Goal: Transaction & Acquisition: Purchase product/service

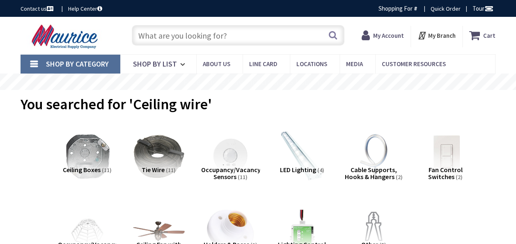
click at [229, 37] on input "text" at bounding box center [238, 35] width 213 height 21
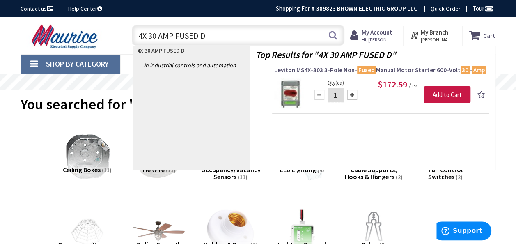
type input "4X 30 AMP FUSED D"
click at [34, 59] on link "Shop By Category" at bounding box center [71, 64] width 100 height 19
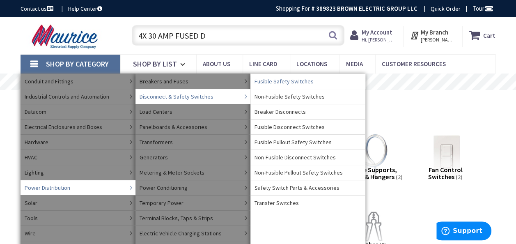
click at [271, 78] on span "Fusible Safety Switches" at bounding box center [283, 81] width 59 height 8
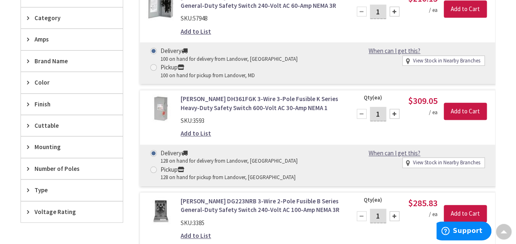
scroll to position [287, 0]
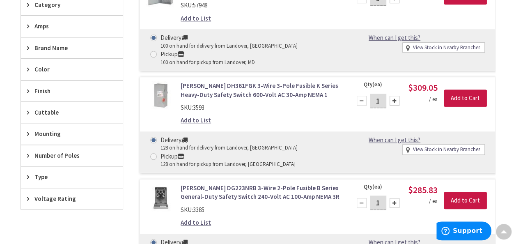
click at [40, 172] on span "Type" at bounding box center [67, 176] width 67 height 9
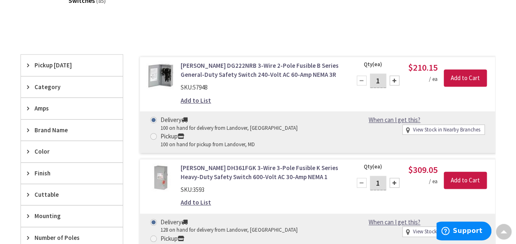
click at [50, 87] on span "Category" at bounding box center [67, 86] width 67 height 9
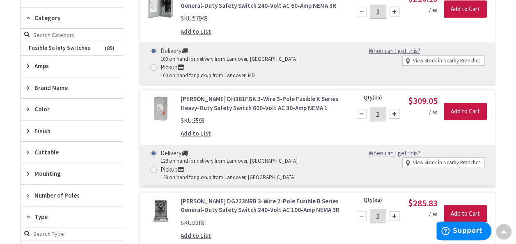
scroll to position [287, 0]
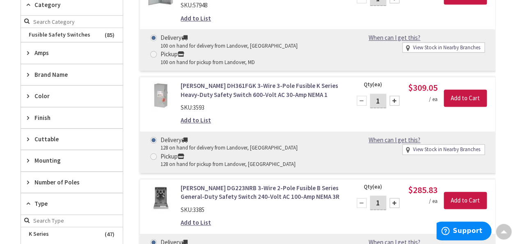
click at [52, 114] on span "Finish" at bounding box center [67, 117] width 67 height 9
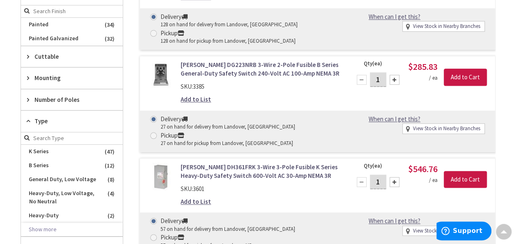
scroll to position [451, 0]
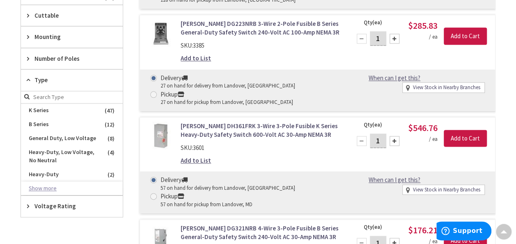
click at [40, 184] on button "Show more" at bounding box center [72, 188] width 102 height 14
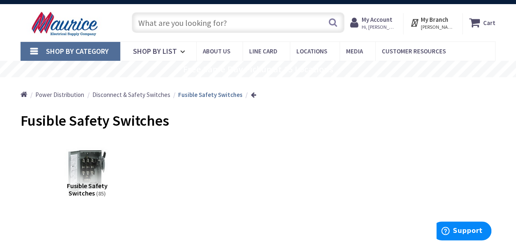
scroll to position [0, 0]
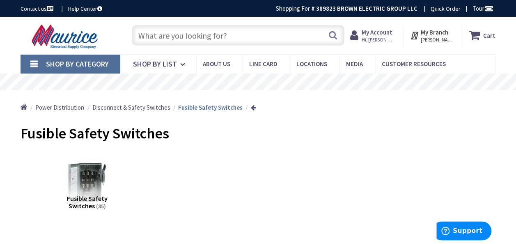
click at [177, 40] on input "text" at bounding box center [238, 35] width 213 height 21
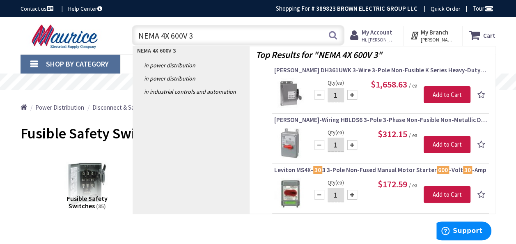
type input "NEMA 4X 600V"
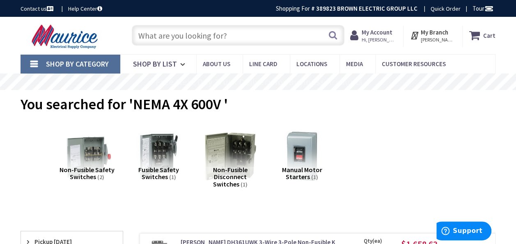
click at [217, 30] on input "text" at bounding box center [238, 35] width 213 height 21
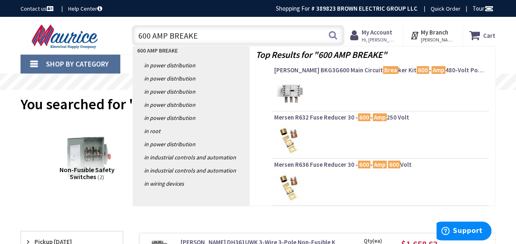
type input "600 AMP BREAKER"
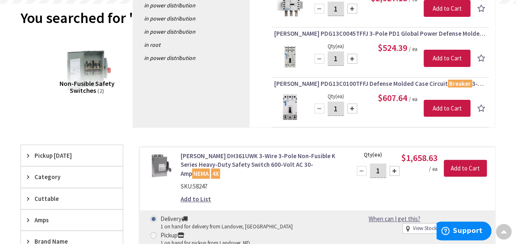
scroll to position [41, 0]
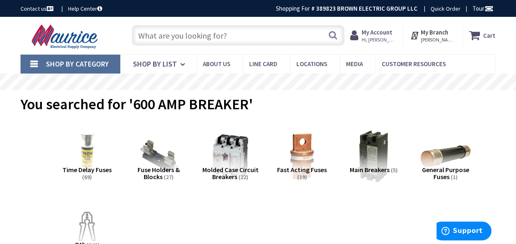
click at [182, 37] on input "text" at bounding box center [238, 35] width 213 height 21
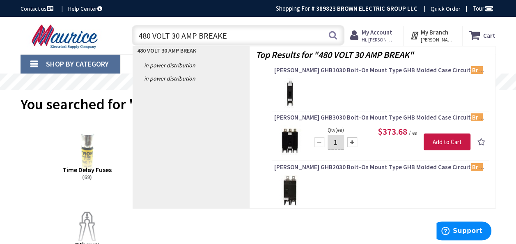
type input "480 VOLT 30 AMP BREAKER"
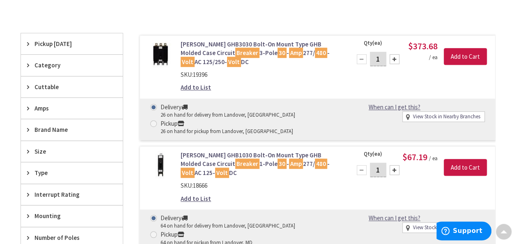
scroll to position [205, 0]
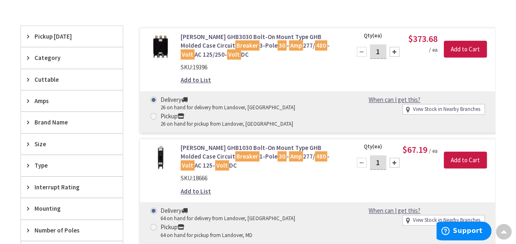
click at [39, 100] on span "Amps" at bounding box center [67, 100] width 67 height 9
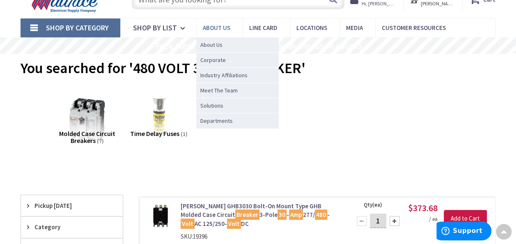
scroll to position [0, 0]
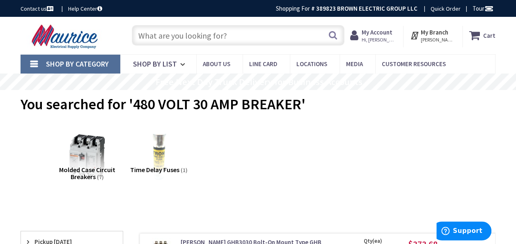
click at [192, 38] on input "text" at bounding box center [238, 35] width 213 height 21
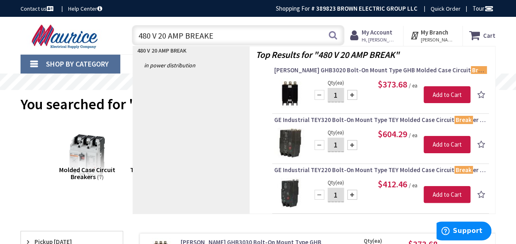
type input "480 V 20 AMP BREAKER"
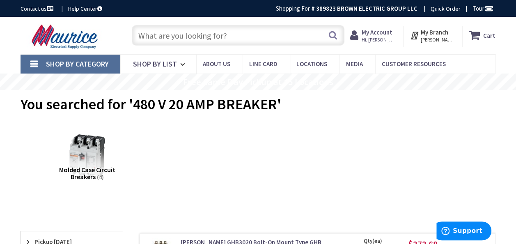
click at [222, 32] on input "text" at bounding box center [238, 35] width 213 height 21
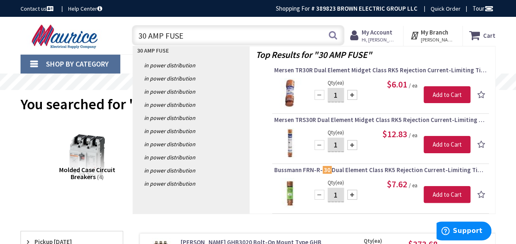
click at [142, 38] on input "30 AMP FUSE" at bounding box center [238, 35] width 213 height 21
drag, startPoint x: 202, startPoint y: 37, endPoint x: 135, endPoint y: 37, distance: 66.9
click at [135, 37] on input "20 AMP FUSE" at bounding box center [238, 35] width 213 height 21
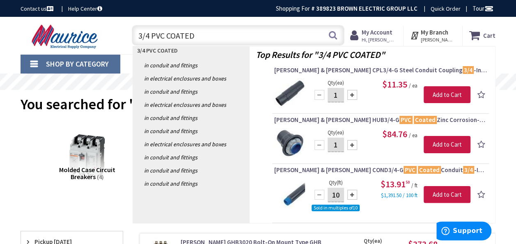
drag, startPoint x: 150, startPoint y: 37, endPoint x: 139, endPoint y: 35, distance: 11.2
click at [139, 35] on input "3/4 PVC COATED" at bounding box center [238, 35] width 213 height 21
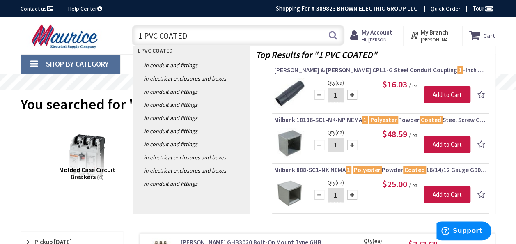
click at [207, 34] on input "1 PVC COATED" at bounding box center [238, 35] width 213 height 21
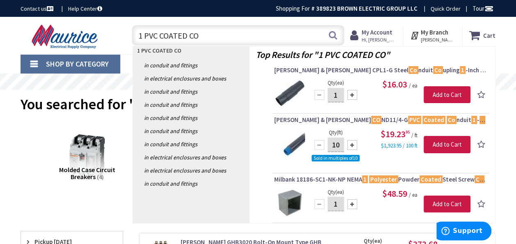
click at [141, 38] on input "1 PVC COATED CO" at bounding box center [238, 35] width 213 height 21
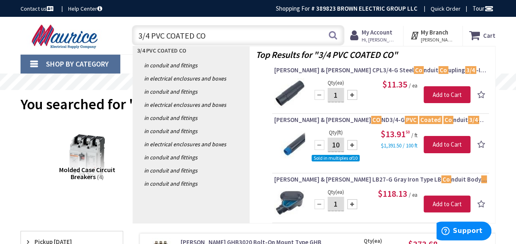
click at [210, 36] on input "3/4 PVC COATED CO" at bounding box center [238, 35] width 213 height 21
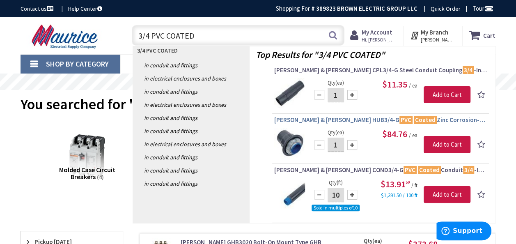
type input "3/4 PVC COATED"
click at [331, 119] on span "Thomas & Betts HUB3/4-G PVC Coated Zinc Corrosion-Resistant Knockout Hub 3/4 -I…" at bounding box center [380, 120] width 213 height 8
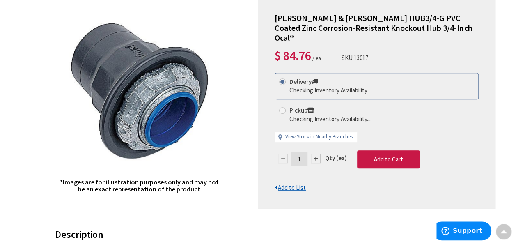
scroll to position [82, 0]
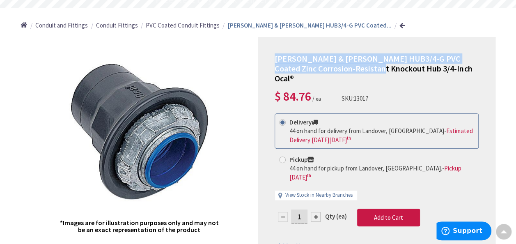
drag, startPoint x: 359, startPoint y: 69, endPoint x: 272, endPoint y: 60, distance: 87.4
click at [272, 60] on div "[PERSON_NAME] & [PERSON_NAME] HUB3/4-G PVC Coated Zinc Corrosion-Resistant Knoc…" at bounding box center [377, 152] width 238 height 230
drag, startPoint x: 272, startPoint y: 60, endPoint x: 280, endPoint y: 58, distance: 8.2
copy span "Thomas & Betts HUB3/4-G PVC Coated Zinc Corrosion-Resistant Knockout Hub"
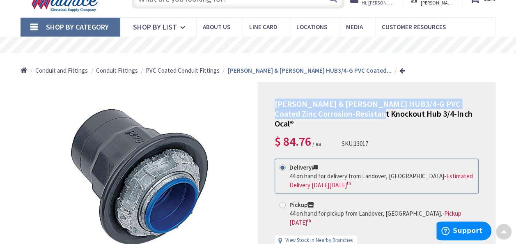
scroll to position [0, 0]
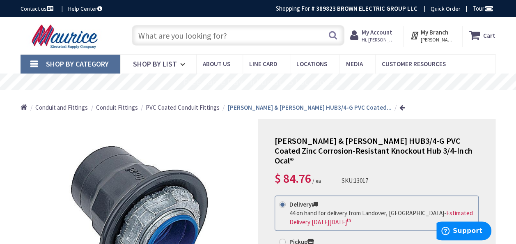
click at [210, 37] on input "text" at bounding box center [238, 35] width 213 height 21
paste input "Thomas & Betts HUB3/4-G PVC Coated Zinc Corrosion-Resistant Knockout Hub"
click at [214, 35] on input "Thomas & Betts HUB3/4-G PVC Coated Zinc Corrosion-Resistant Knockout Hub" at bounding box center [238, 35] width 213 height 21
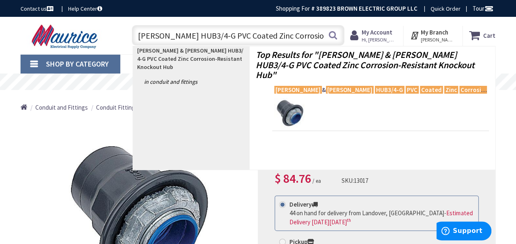
scroll to position [0, 66]
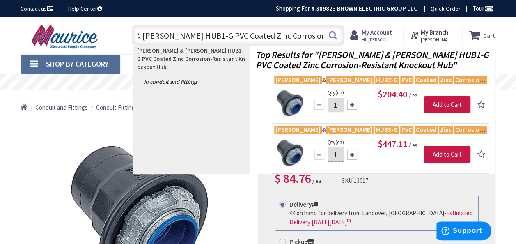
click at [146, 37] on input "Thomas & Betts HUB1-G PVC Coated Zinc Corrosion-Resistant Knockout Hub" at bounding box center [238, 35] width 213 height 21
type input "Thomas & Betts HUB-G PVC Coated Zinc Corrosion-Resistant Knockout Hub"
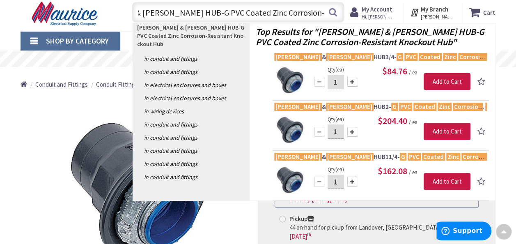
scroll to position [0, 0]
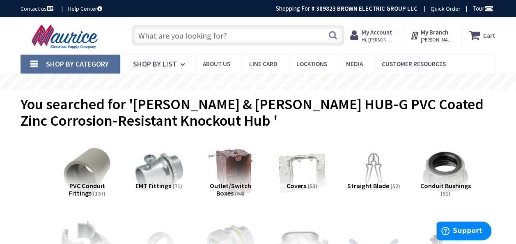
click at [215, 35] on input "text" at bounding box center [238, 35] width 213 height 21
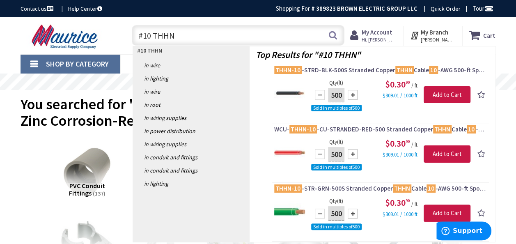
drag, startPoint x: 172, startPoint y: 35, endPoint x: 135, endPoint y: 34, distance: 37.3
click at [135, 34] on input "#10 THHN" at bounding box center [238, 35] width 213 height 21
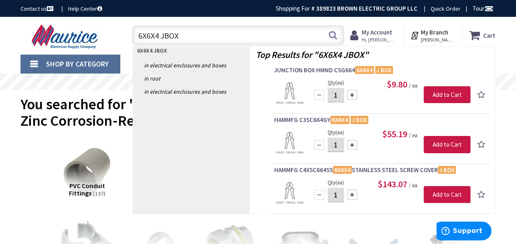
drag, startPoint x: 185, startPoint y: 35, endPoint x: 131, endPoint y: 38, distance: 53.4
click at [133, 37] on input "6X6X4 JBOX" at bounding box center [238, 35] width 213 height 21
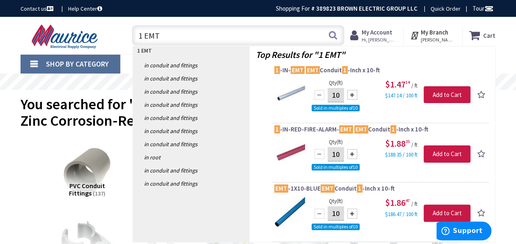
click at [157, 36] on input "1 EMT" at bounding box center [238, 35] width 213 height 21
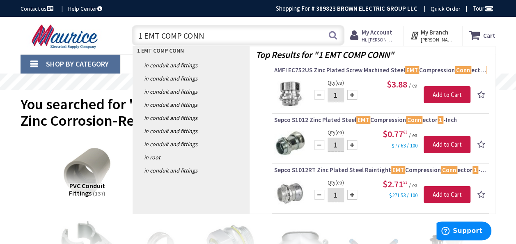
click at [202, 36] on input "1 EMT COMP CONN" at bounding box center [238, 35] width 213 height 21
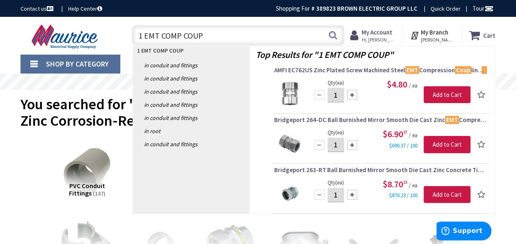
drag, startPoint x: 201, startPoint y: 37, endPoint x: 146, endPoint y: 41, distance: 55.1
click at [146, 41] on input "1 EMT COMP COUP" at bounding box center [238, 35] width 213 height 21
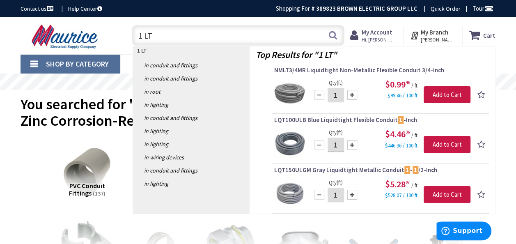
drag, startPoint x: 152, startPoint y: 37, endPoint x: 147, endPoint y: 38, distance: 5.2
click at [152, 37] on input "1 LT" at bounding box center [238, 35] width 213 height 21
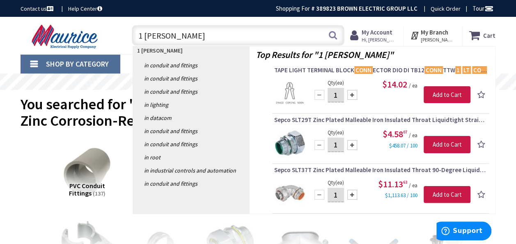
drag, startPoint x: 176, startPoint y: 37, endPoint x: 144, endPoint y: 37, distance: 32.0
click at [144, 37] on input "1 [PERSON_NAME]" at bounding box center [238, 35] width 213 height 21
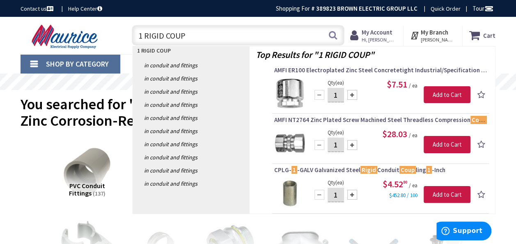
drag, startPoint x: 187, startPoint y: 34, endPoint x: 134, endPoint y: 32, distance: 53.4
click at [134, 32] on input "1 RIGID COUP" at bounding box center [238, 35] width 213 height 21
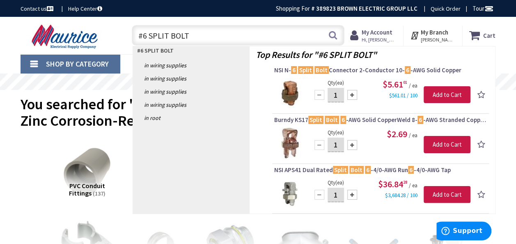
drag, startPoint x: 190, startPoint y: 37, endPoint x: 135, endPoint y: 37, distance: 55.4
click at [135, 37] on input "#6 SPLIT BOLT" at bounding box center [238, 35] width 213 height 21
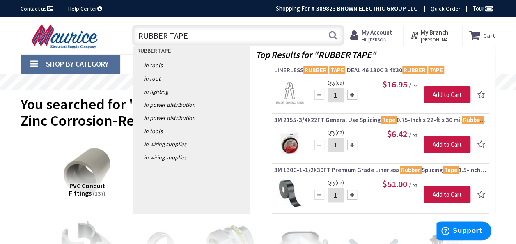
drag, startPoint x: 205, startPoint y: 32, endPoint x: 167, endPoint y: 34, distance: 38.6
click at [167, 34] on input "RUBBER TAPE" at bounding box center [238, 35] width 213 height 21
click at [212, 37] on input "RUBBER TAPE" at bounding box center [238, 35] width 213 height 21
drag, startPoint x: 165, startPoint y: 37, endPoint x: 136, endPoint y: 38, distance: 28.3
click at [136, 38] on input "RUBBER TAPE" at bounding box center [238, 35] width 213 height 21
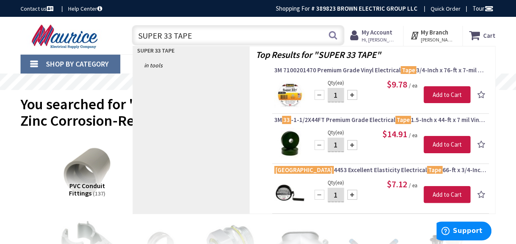
type input "SUPER 33 TAPE"
